Goal: Check status: Check status

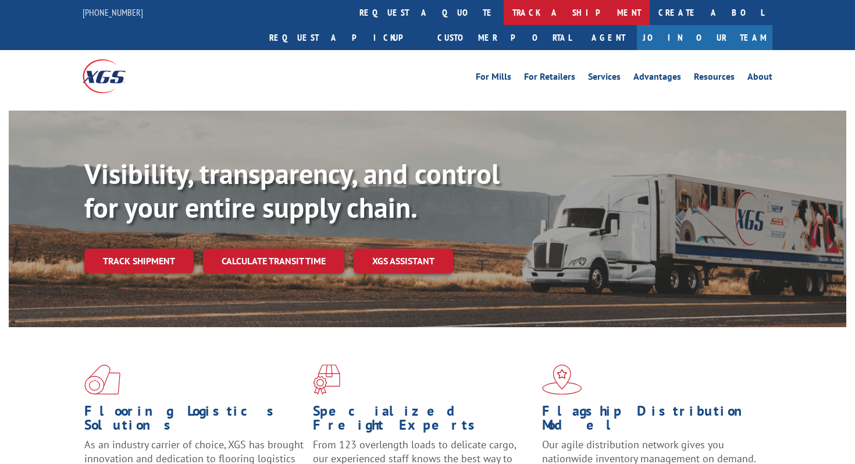
click at [504, 19] on link "track a shipment" at bounding box center [577, 12] width 146 height 25
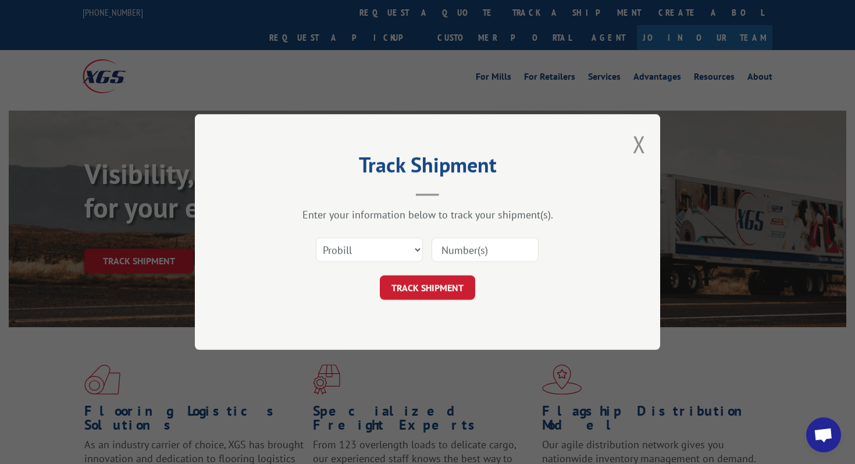
click at [487, 251] on input at bounding box center [485, 249] width 107 height 24
paste input "532561585"
type input "532561585"
click button "TRACK SHIPMENT" at bounding box center [427, 287] width 95 height 24
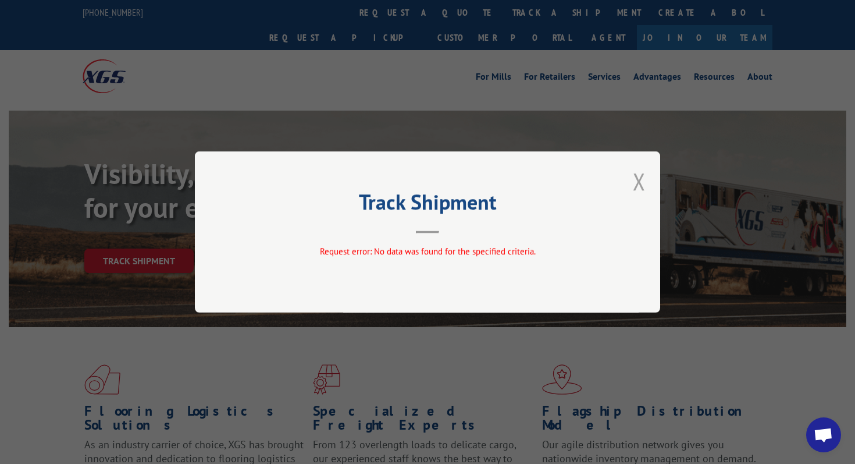
click at [642, 187] on button "Close modal" at bounding box center [639, 181] width 13 height 31
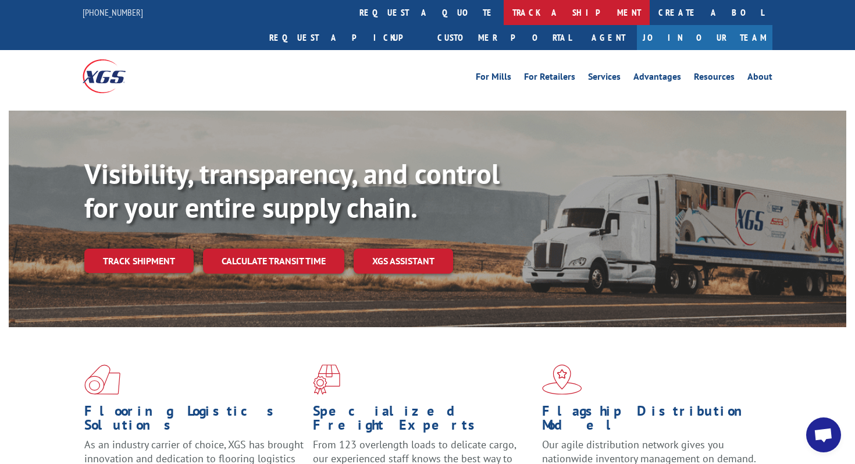
click at [504, 15] on link "track a shipment" at bounding box center [577, 12] width 146 height 25
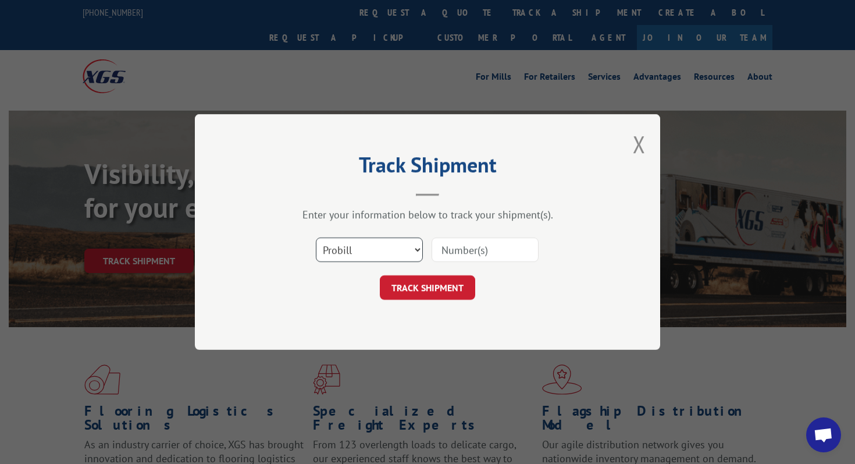
click at [350, 247] on select "Select category... Probill BOL PO" at bounding box center [369, 249] width 107 height 24
select select "bol"
click at [316, 237] on select "Select category... Probill BOL PO" at bounding box center [369, 249] width 107 height 24
click at [451, 238] on input at bounding box center [485, 249] width 107 height 24
paste input "532561585"
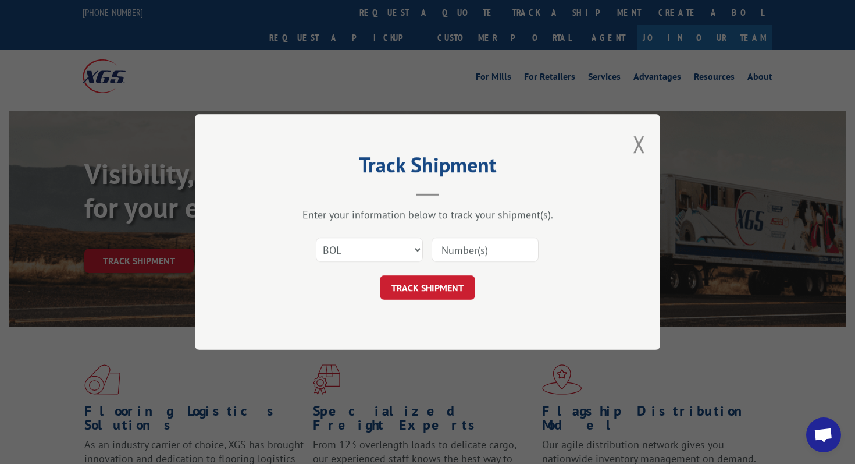
type input "532561585"
click button "TRACK SHIPMENT" at bounding box center [427, 287] width 95 height 24
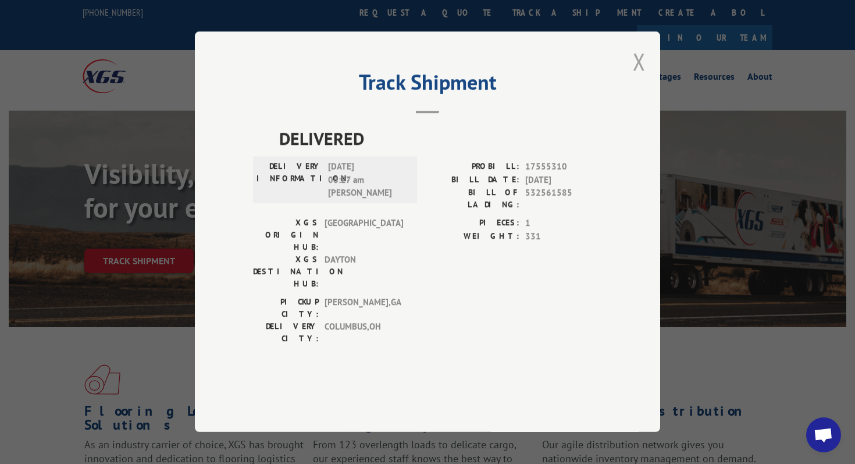
click at [637, 77] on button "Close modal" at bounding box center [639, 61] width 13 height 31
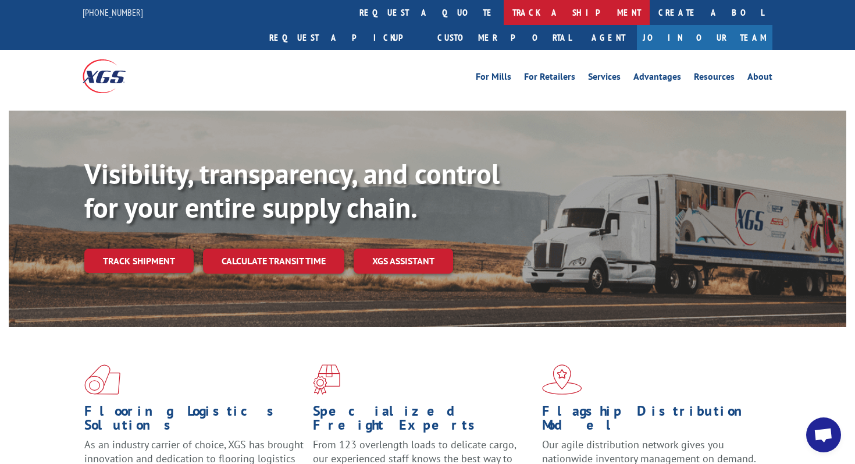
click at [504, 4] on link "track a shipment" at bounding box center [577, 12] width 146 height 25
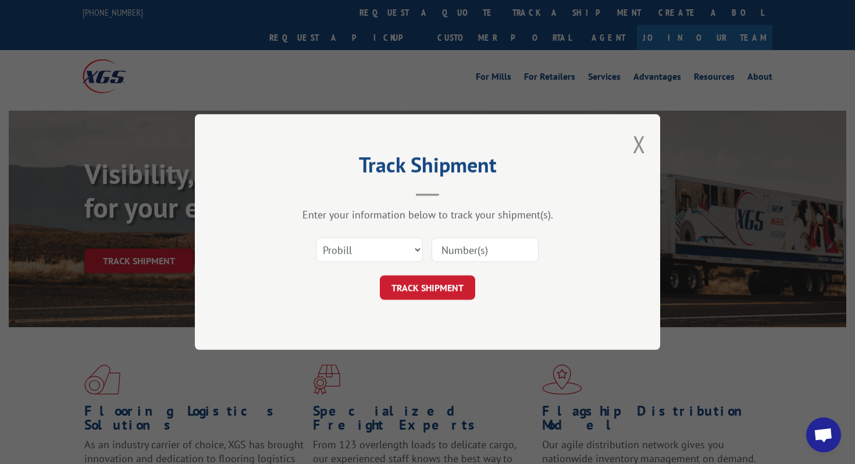
click at [479, 229] on div "Enter your information below to track your shipment(s). Select category... Prob…" at bounding box center [427, 254] width 349 height 92
click at [479, 238] on input at bounding box center [485, 249] width 107 height 24
paste input "17590247"
type input "17590247"
click button "TRACK SHIPMENT" at bounding box center [427, 287] width 95 height 24
